Goal: Information Seeking & Learning: Learn about a topic

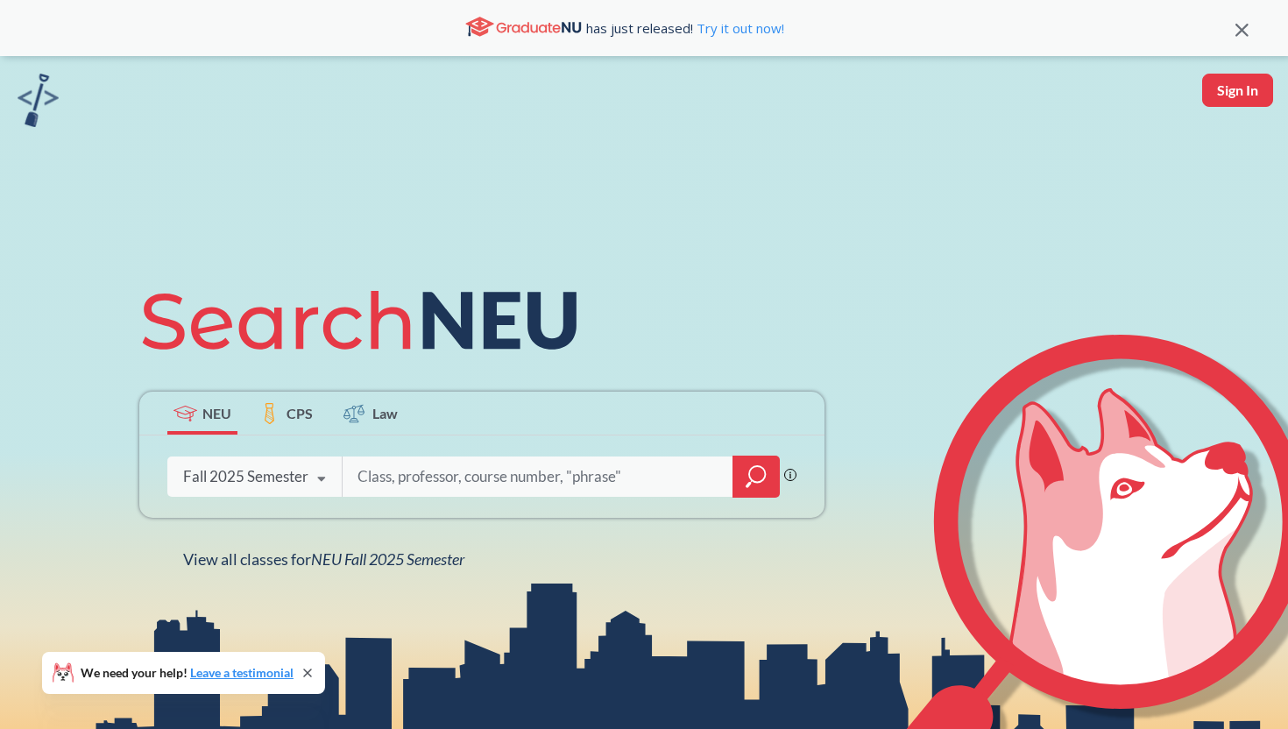
click at [394, 478] on input "search" at bounding box center [538, 476] width 364 height 37
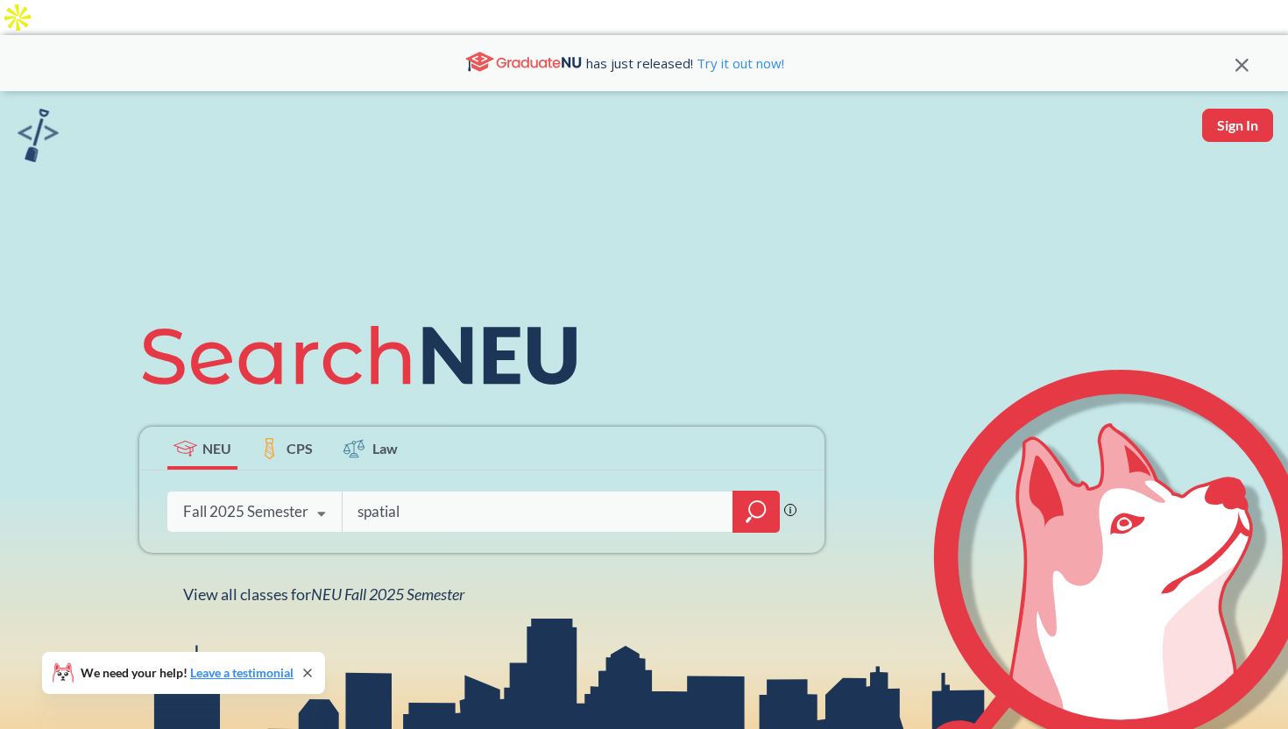
type input "spatial"
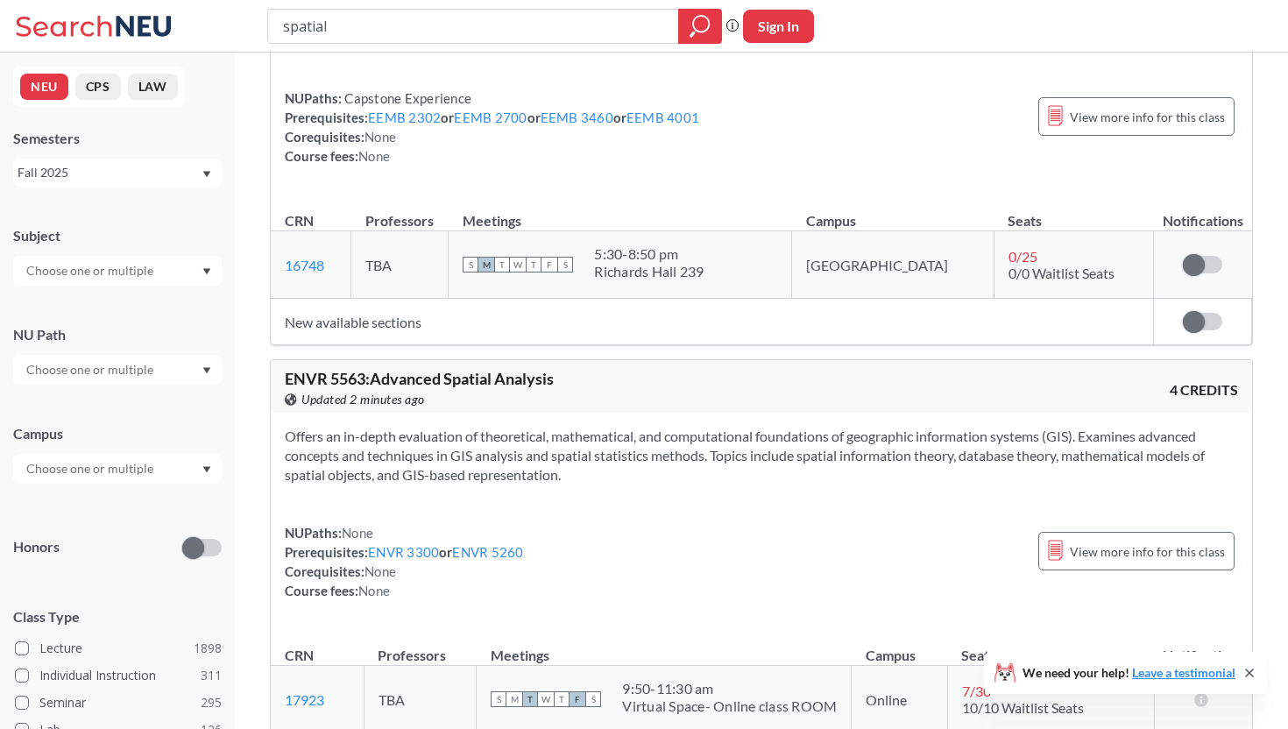
scroll to position [344, 0]
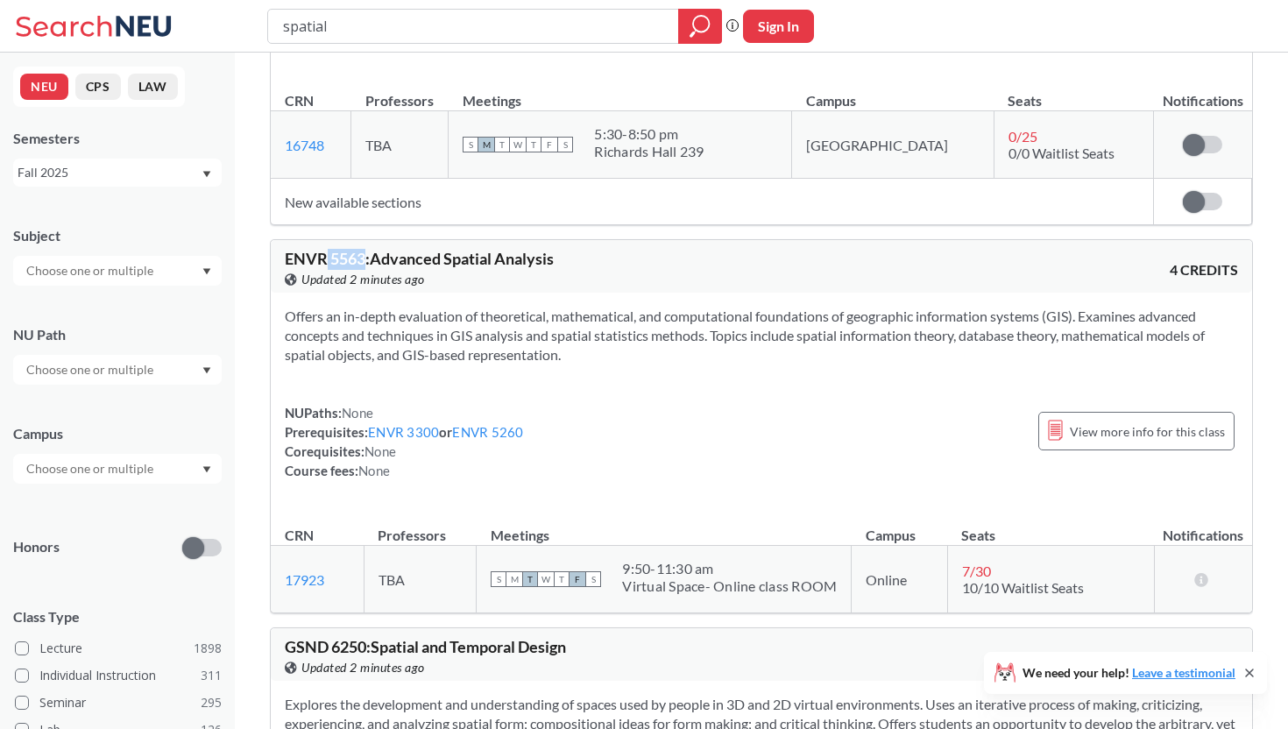
drag, startPoint x: 366, startPoint y: 223, endPoint x: 326, endPoint y: 223, distance: 40.3
click at [326, 249] on span "ENVR 5563 : Advanced Spatial Analysis" at bounding box center [419, 258] width 269 height 19
copy span "5563"
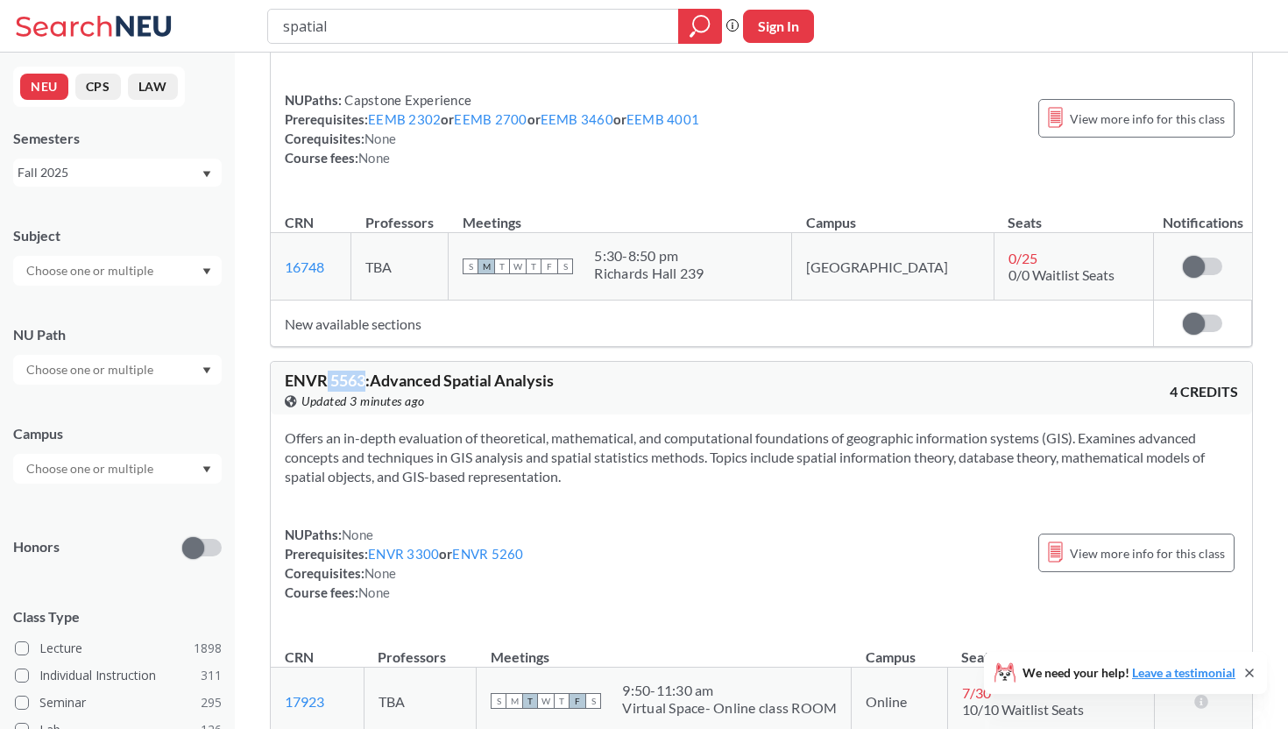
scroll to position [216, 0]
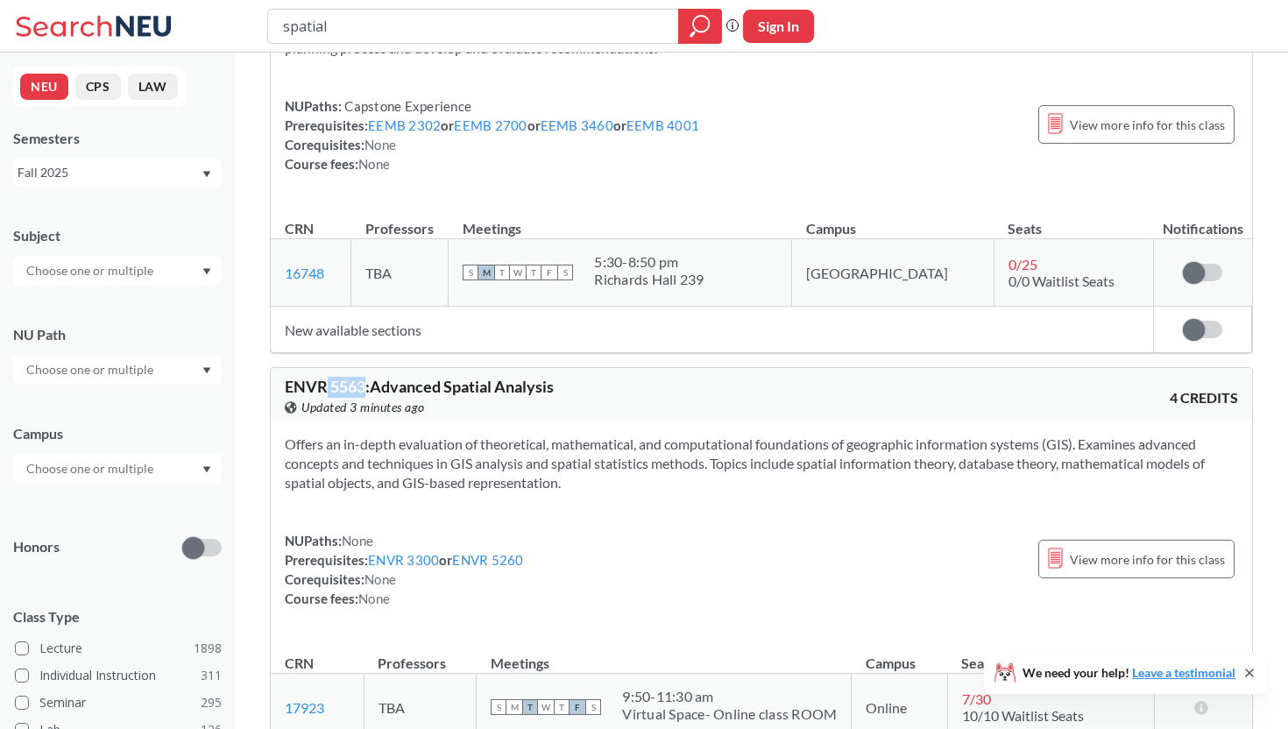
click at [512, 420] on div "Offers an in-depth evaluation of theoretical, mathematical, and computational f…" at bounding box center [761, 527] width 981 height 215
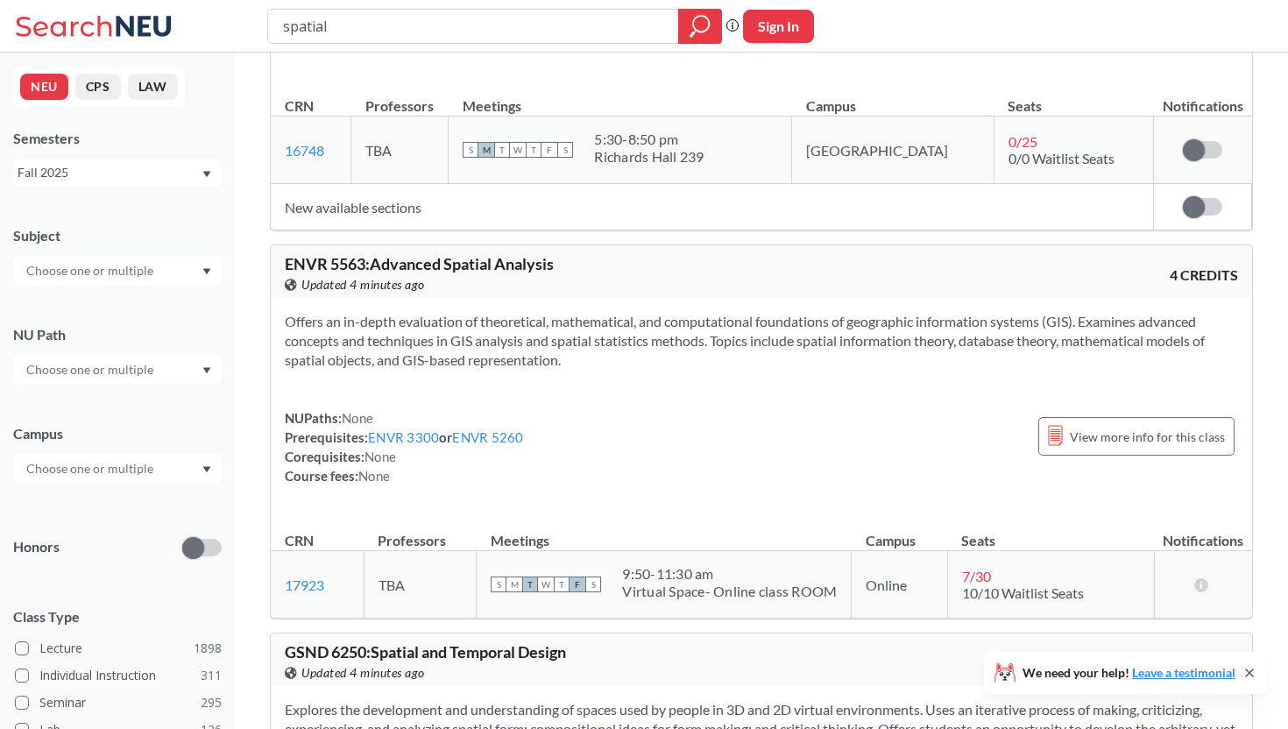
scroll to position [341, 0]
click at [477, 427] on link "ENVR 5260" at bounding box center [487, 435] width 71 height 16
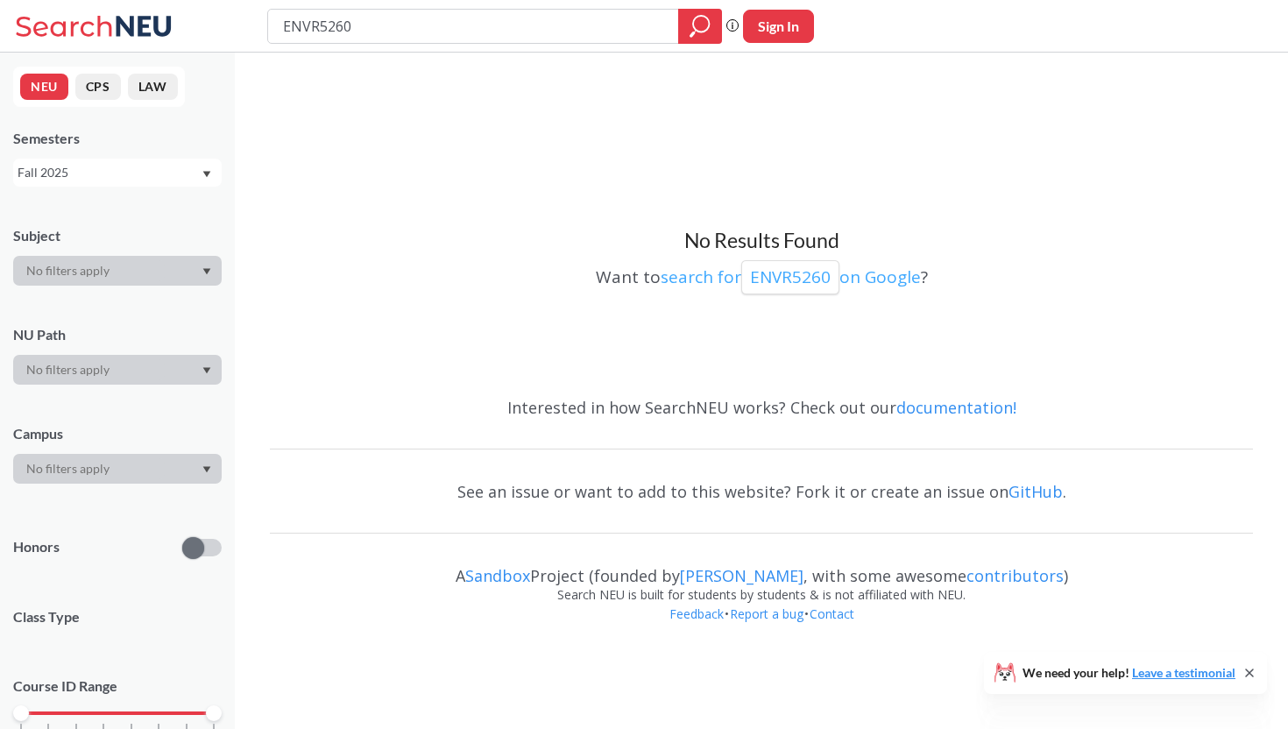
click at [776, 265] on p "ENVR5260" at bounding box center [790, 277] width 81 height 24
